Goal: Check status: Check status

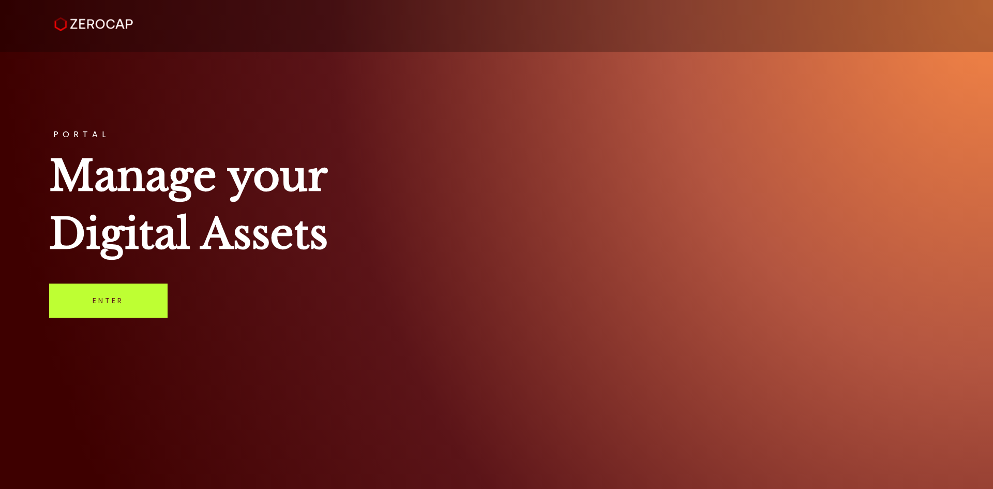
click at [140, 315] on link "Enter" at bounding box center [108, 300] width 118 height 34
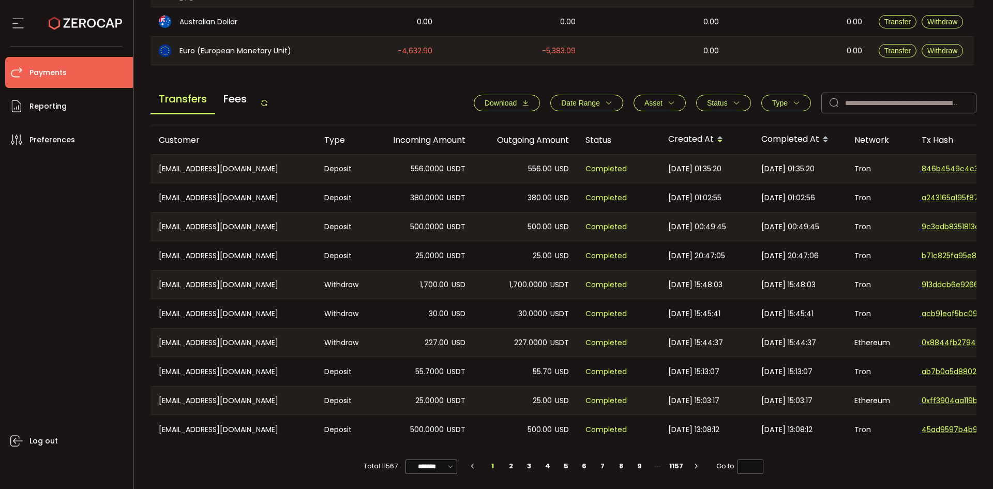
click at [268, 99] on icon at bounding box center [264, 103] width 8 height 8
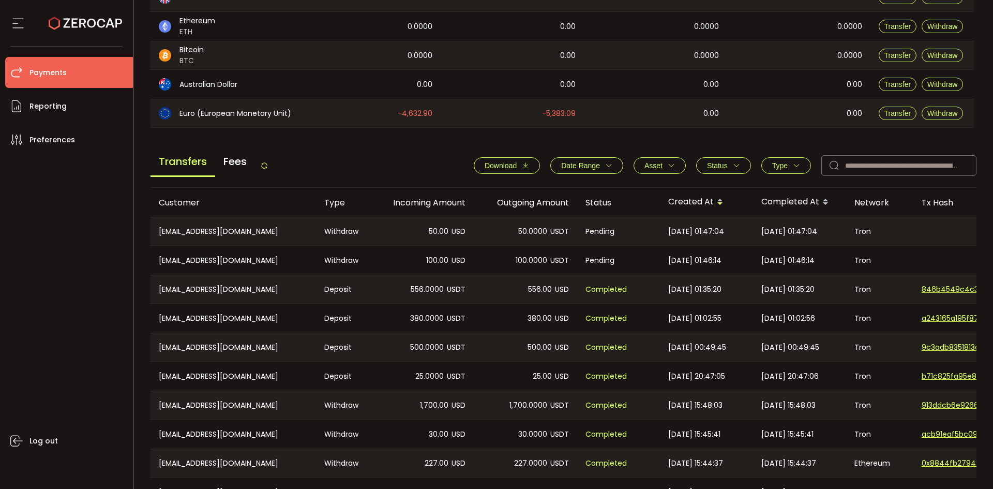
scroll to position [350, 0]
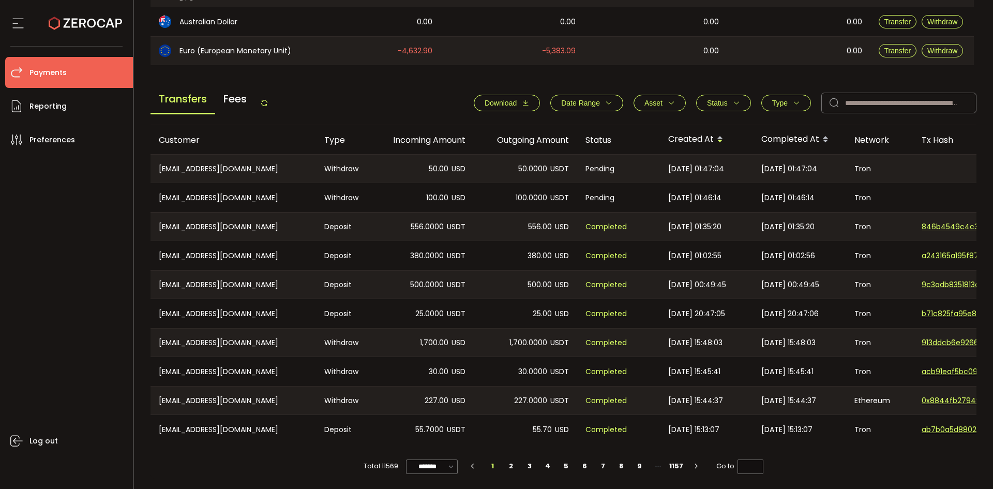
click at [267, 100] on icon at bounding box center [264, 103] width 8 height 8
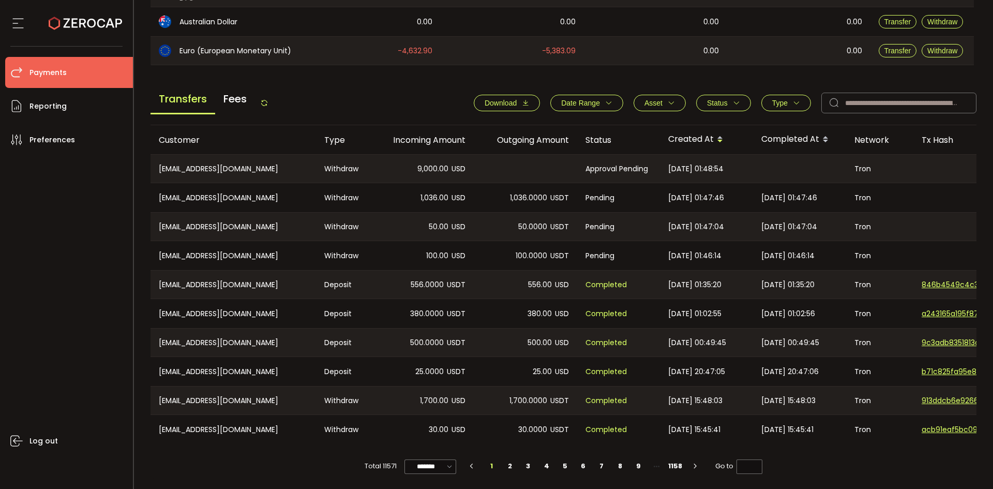
drag, startPoint x: 150, startPoint y: 194, endPoint x: 903, endPoint y: 195, distance: 752.8
click at [827, 183] on tr "CN-15155504511@163.com Withdraw 1,036.00 USD 1,036.0000 USDT Pending 2025-08-26…" at bounding box center [694, 197] width 1088 height 29
click at [917, 202] on div at bounding box center [964, 197] width 103 height 29
click at [907, 201] on div "Tron" at bounding box center [879, 197] width 67 height 29
click at [261, 97] on div "Transfers Fees" at bounding box center [209, 102] width 118 height 23
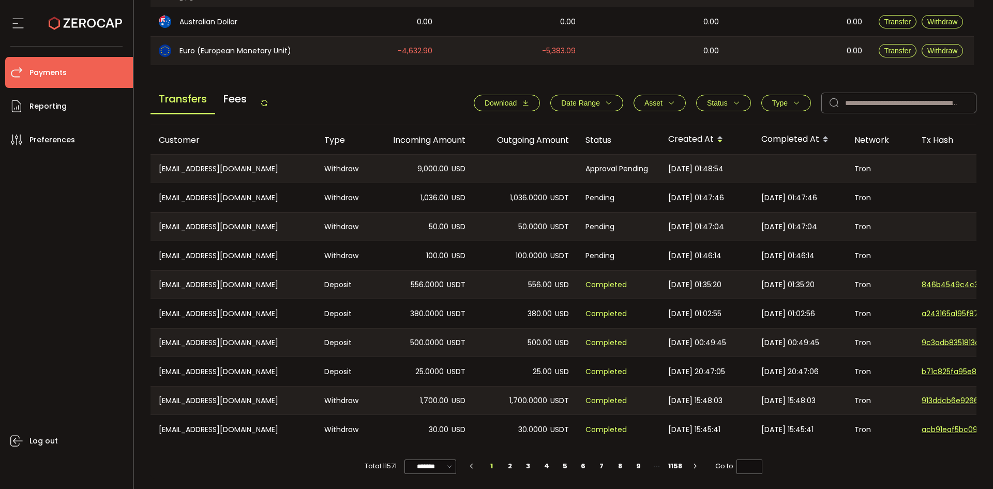
click at [264, 99] on icon at bounding box center [264, 103] width 8 height 8
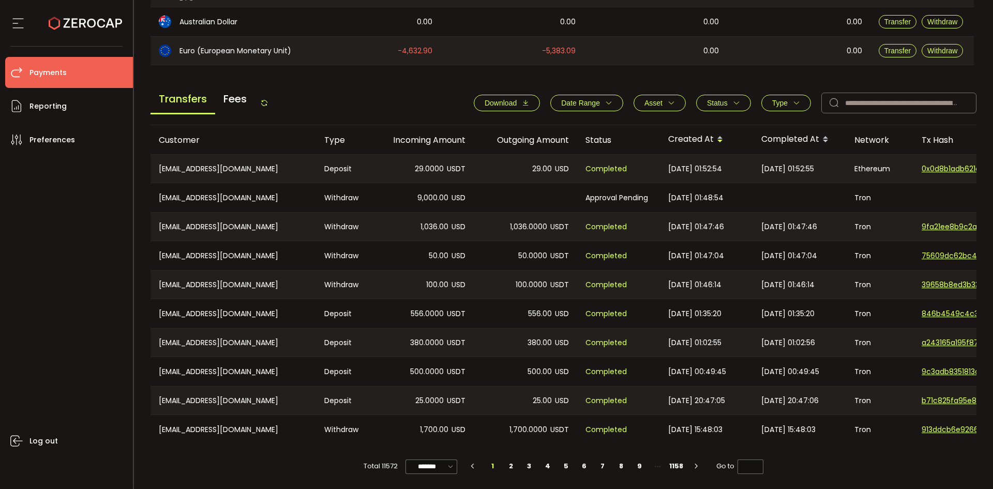
drag, startPoint x: 266, startPoint y: 97, endPoint x: 451, endPoint y: 103, distance: 185.7
click at [267, 99] on icon at bounding box center [264, 103] width 8 height 8
